Goal: Transaction & Acquisition: Purchase product/service

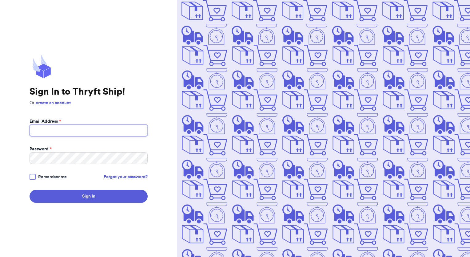
click at [45, 131] on input "Email Address *" at bounding box center [89, 130] width 118 height 12
type input "[EMAIL_ADDRESS][DOMAIN_NAME]"
click at [30, 190] on button "Sign In" at bounding box center [89, 196] width 118 height 13
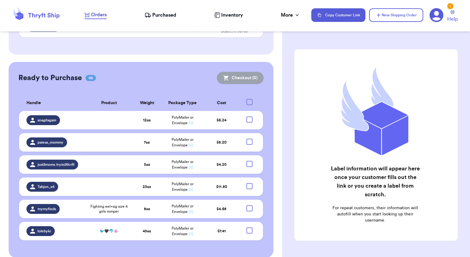
scroll to position [151, 0]
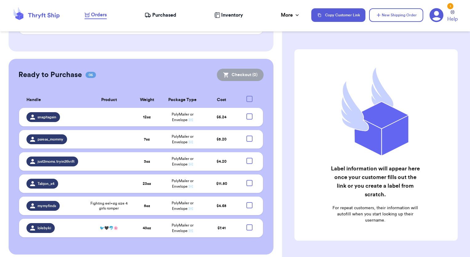
click at [247, 96] on div at bounding box center [250, 99] width 6 height 6
click at [249, 96] on input "checkbox" at bounding box center [249, 95] width 0 height 0
checkbox input "true"
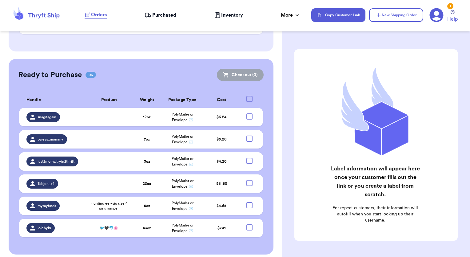
checkbox input "true"
click at [233, 70] on button "Checkout ( 6 )" at bounding box center [240, 75] width 46 height 12
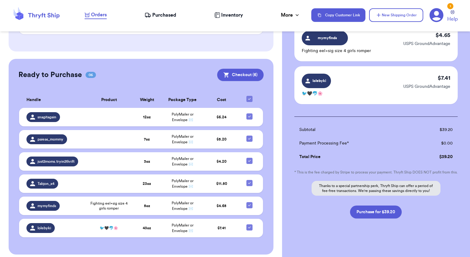
scroll to position [211, 0]
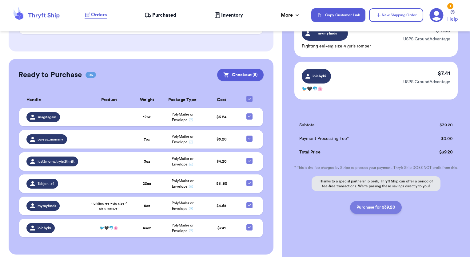
click at [375, 207] on button "Purchase for $39.20" at bounding box center [376, 207] width 52 height 13
checkbox input "false"
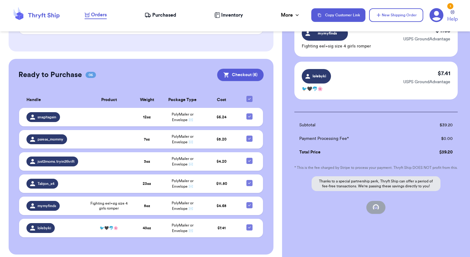
checkbox input "false"
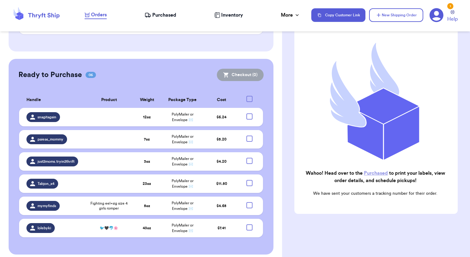
scroll to position [48, 0]
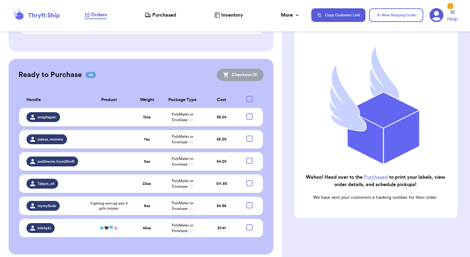
checkbox input "true"
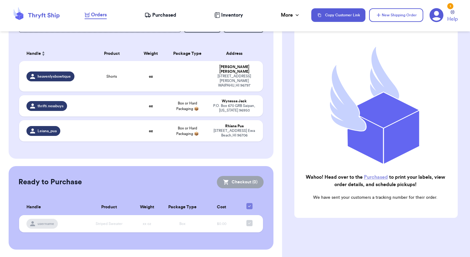
scroll to position [39, 0]
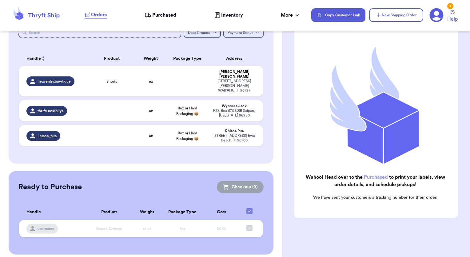
click at [371, 175] on link "Purchased" at bounding box center [376, 177] width 24 height 5
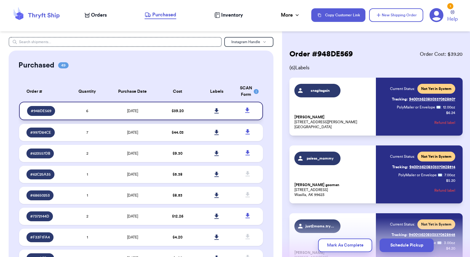
click at [215, 110] on icon at bounding box center [217, 110] width 4 height 5
